Goal: Task Accomplishment & Management: Manage account settings

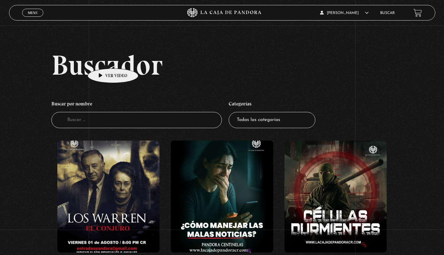
scroll to position [4552, 0]
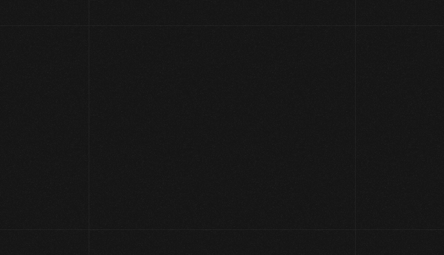
scroll to position [4552, 0]
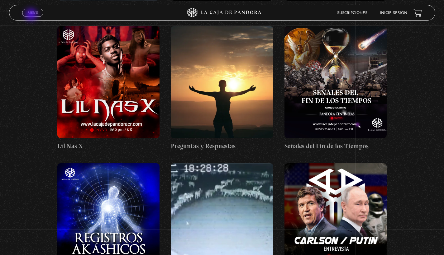
click at [32, 15] on link "Menu Cerrar" at bounding box center [32, 13] width 21 height 8
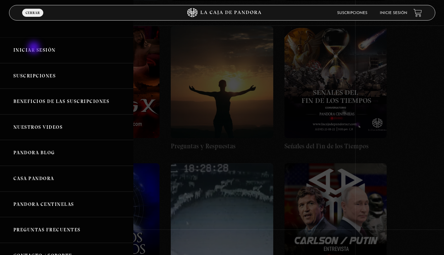
click at [35, 48] on link "Iniciar Sesión" at bounding box center [66, 50] width 133 height 26
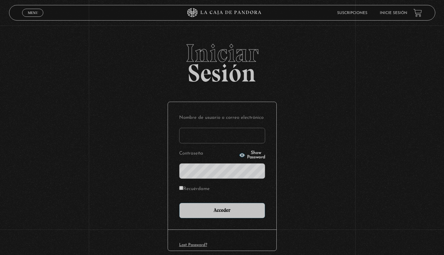
type input "mariela_trigueros@hotmail.com"
click at [224, 210] on input "Acceder" at bounding box center [222, 211] width 86 height 16
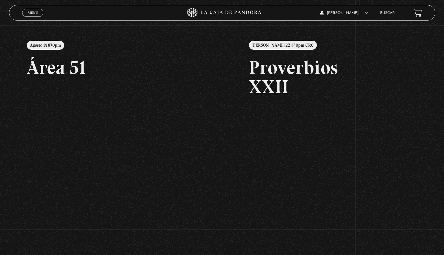
scroll to position [61, 0]
